Goal: Transaction & Acquisition: Register for event/course

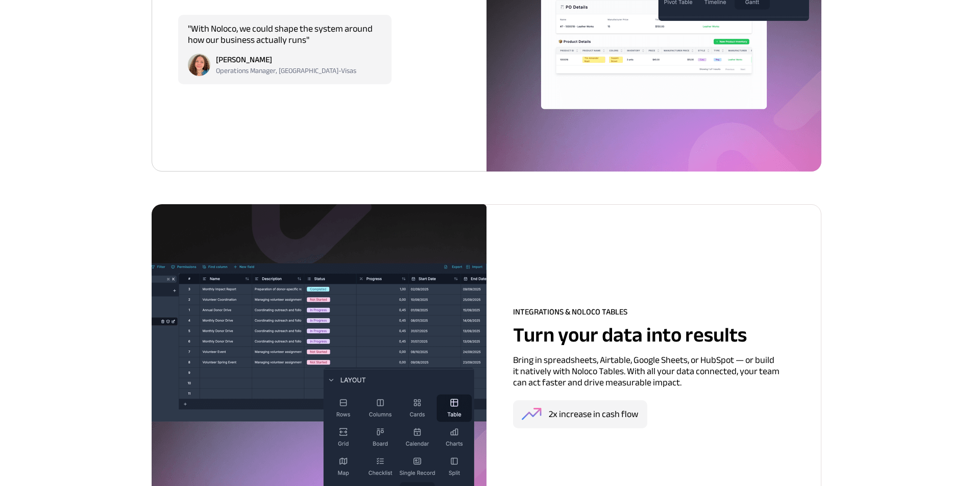
scroll to position [4394, 0]
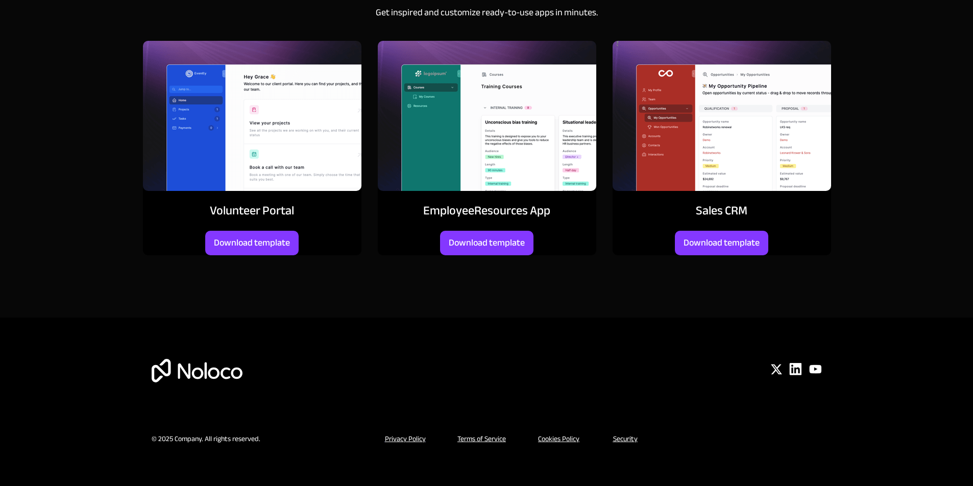
click at [745, 154] on img at bounding box center [722, 116] width 219 height 150
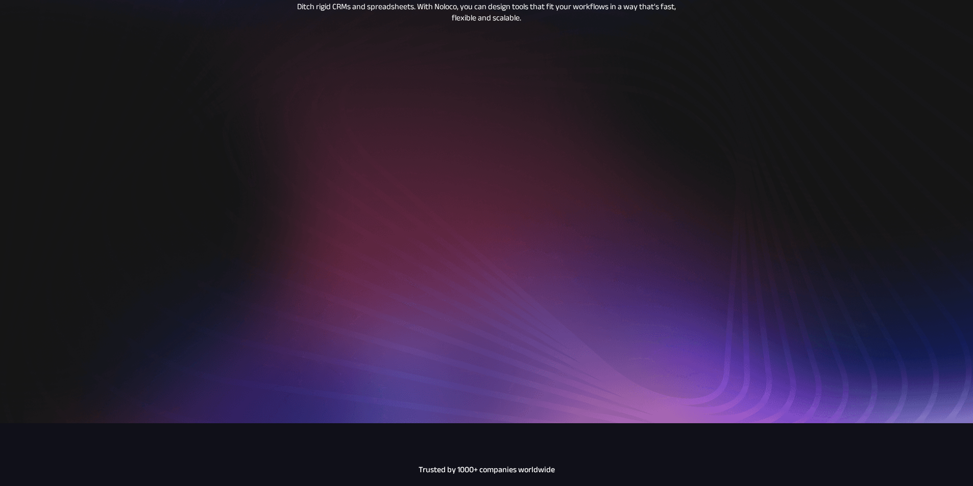
scroll to position [0, 0]
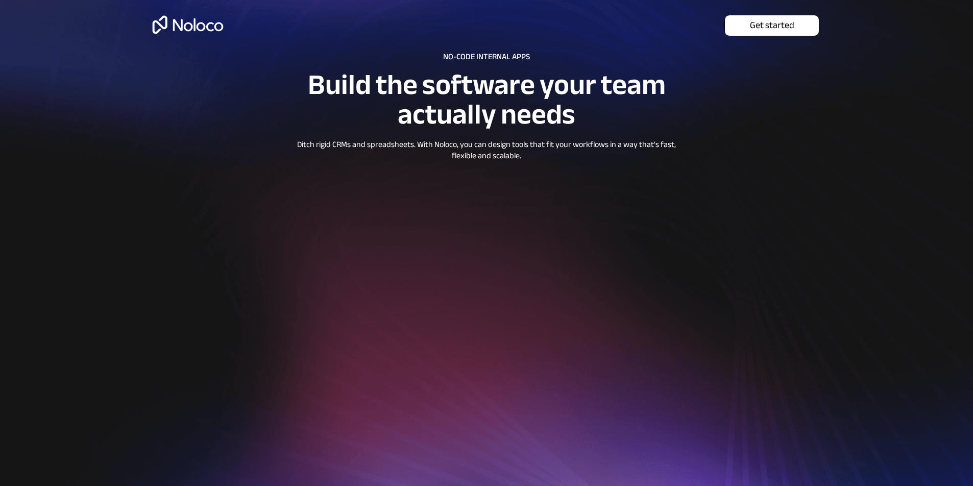
click at [775, 16] on link "Get started" at bounding box center [772, 25] width 95 height 21
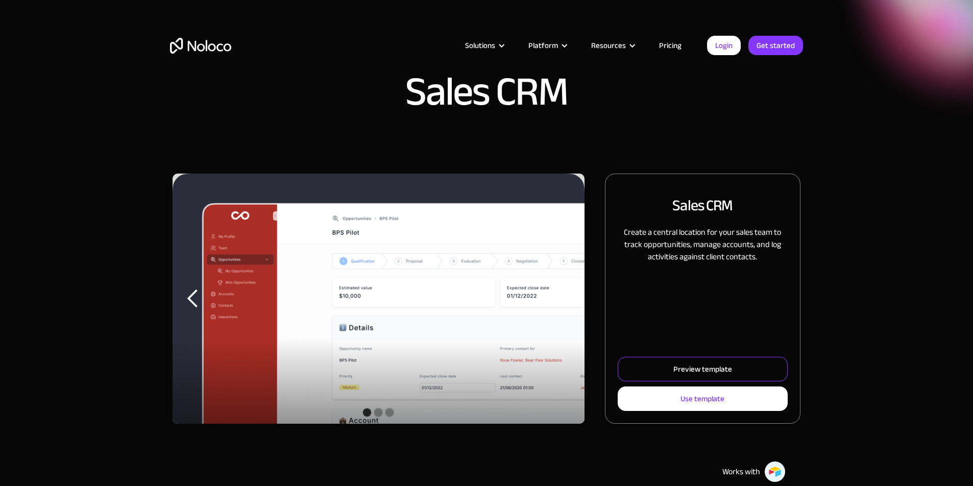
click at [674, 376] on div "Preview template" at bounding box center [703, 369] width 59 height 13
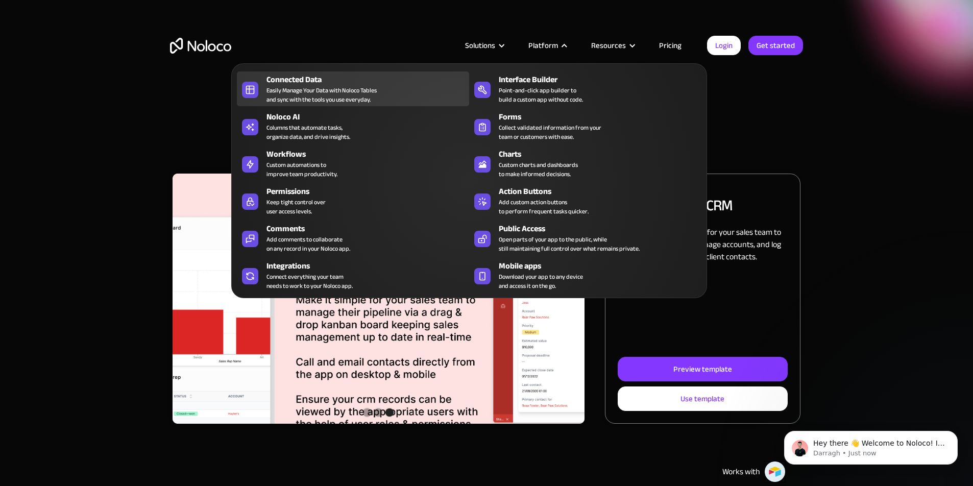
click at [335, 95] on div "Easily Manage Your Data with Noloco Tables and sync with the tools you use ever…" at bounding box center [322, 95] width 110 height 18
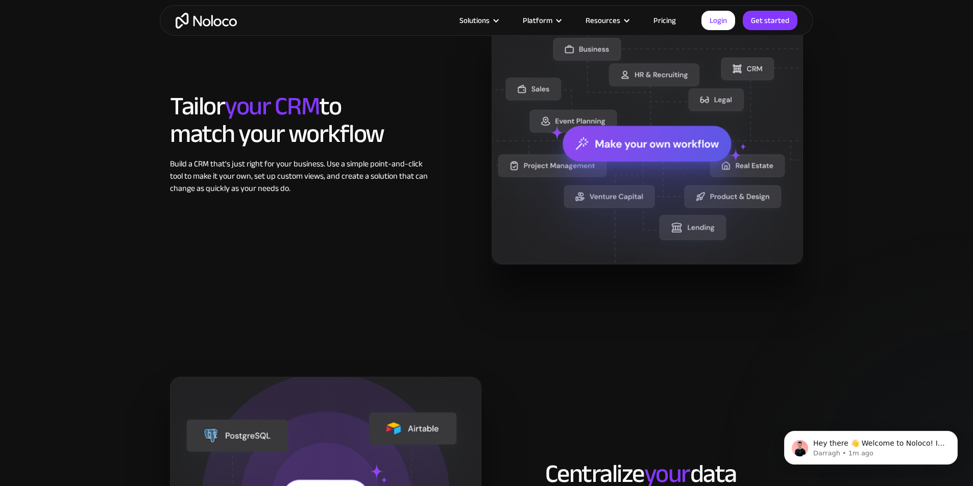
scroll to position [1146, 0]
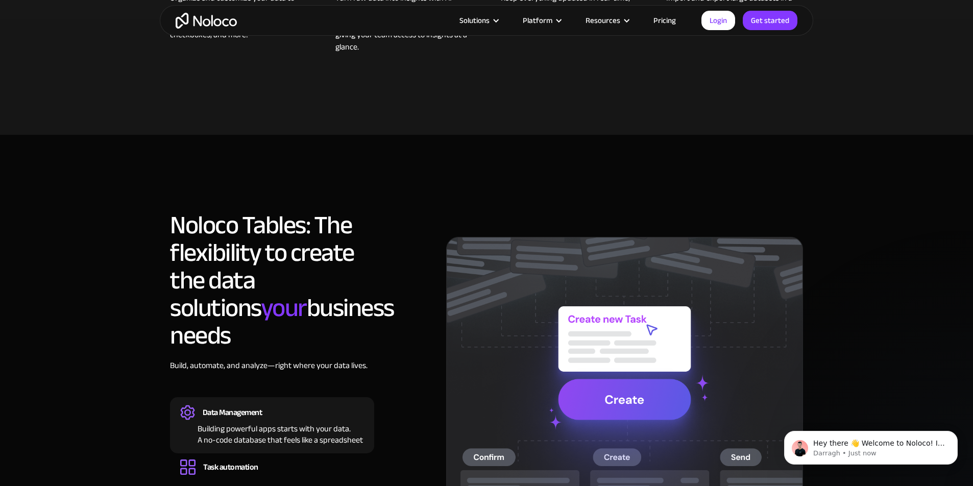
scroll to position [827, 0]
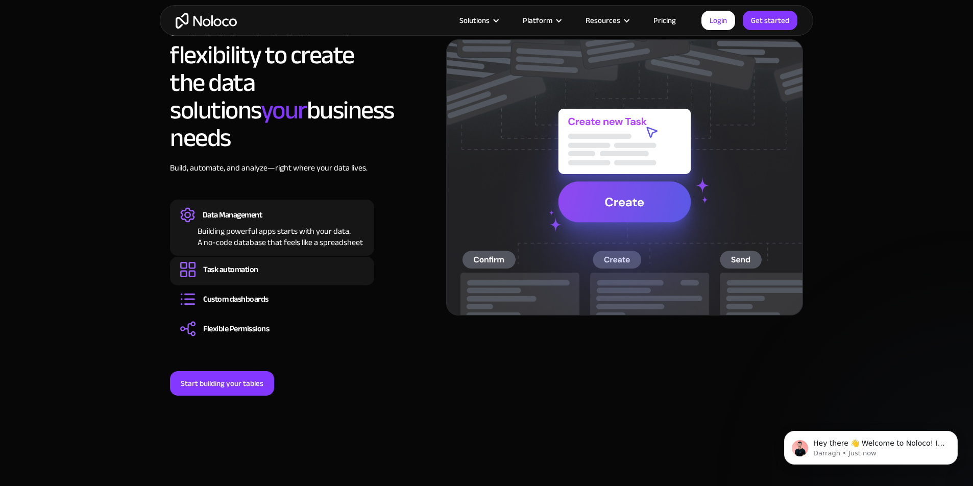
click at [248, 264] on div "Task automation" at bounding box center [230, 269] width 55 height 11
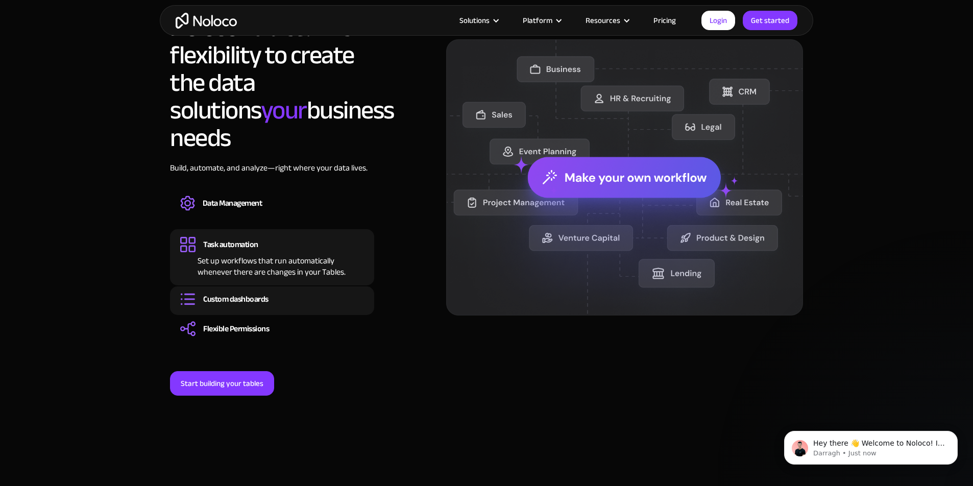
click at [252, 307] on div "Build dashboards and reports that update in real time, giving everyone a clear …" at bounding box center [272, 308] width 184 height 3
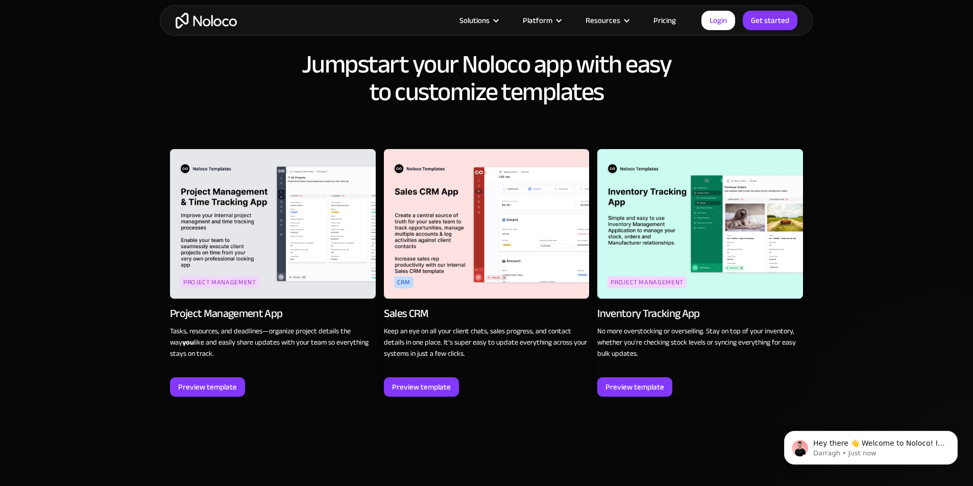
scroll to position [1368, 0]
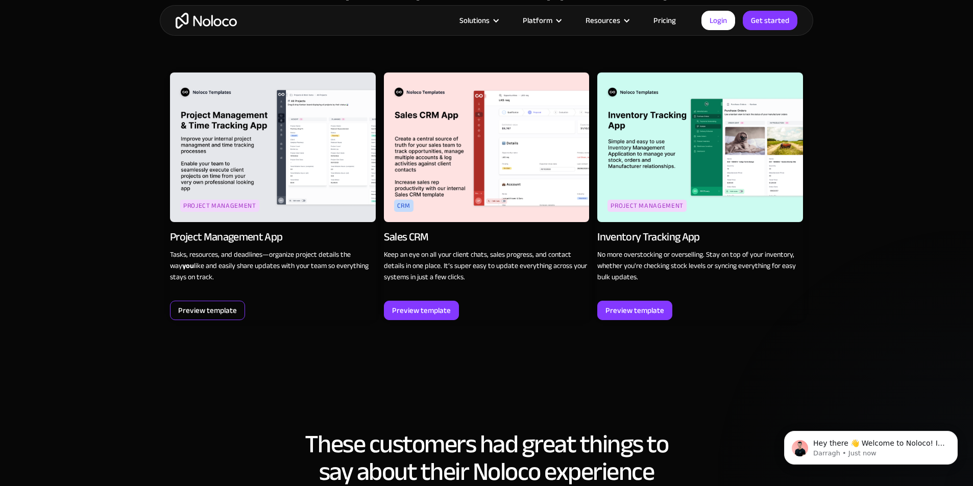
click at [227, 304] on div "Preview template" at bounding box center [207, 310] width 59 height 13
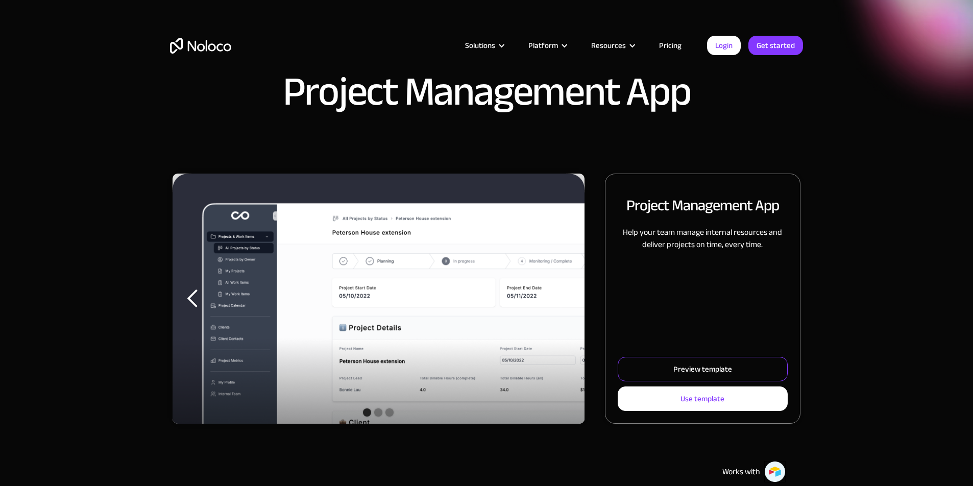
click at [674, 376] on div "Preview template" at bounding box center [703, 369] width 59 height 13
